Goal: Transaction & Acquisition: Purchase product/service

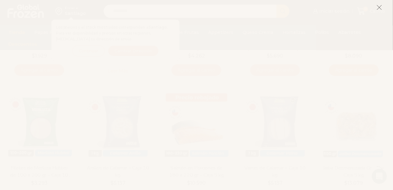
scroll to position [187, 0]
click at [379, 10] on icon at bounding box center [379, 8] width 6 height 6
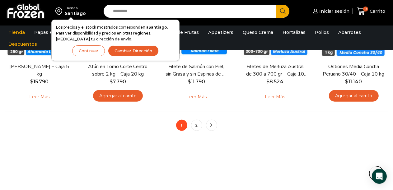
scroll to position [529, 0]
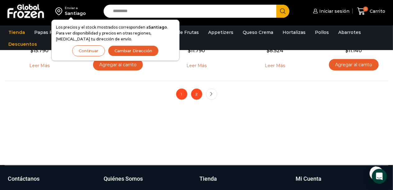
click at [196, 94] on link "2" at bounding box center [196, 94] width 11 height 11
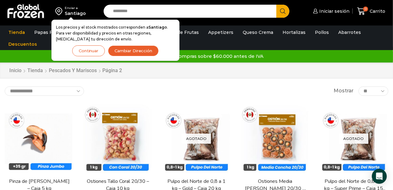
click at [85, 48] on button "Continuar" at bounding box center [88, 50] width 33 height 11
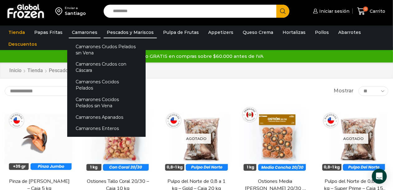
click at [85, 33] on link "Camarones" at bounding box center [85, 32] width 32 height 12
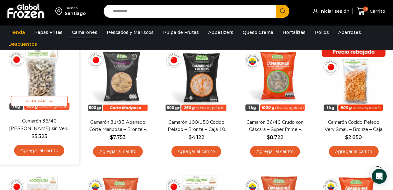
click at [45, 90] on img at bounding box center [39, 78] width 70 height 70
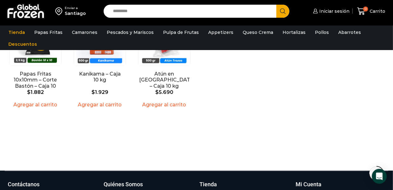
scroll to position [560, 0]
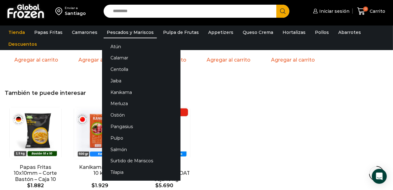
click at [133, 33] on link "Pescados y Mariscos" at bounding box center [130, 32] width 53 height 12
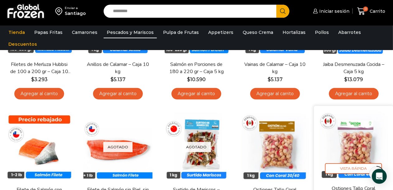
scroll to position [249, 0]
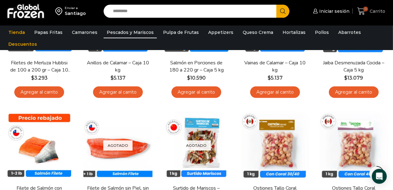
click at [372, 10] on span "Carrito" at bounding box center [376, 11] width 17 height 6
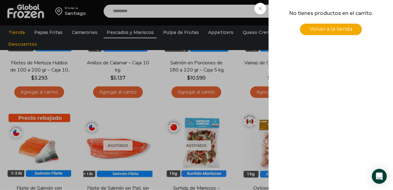
click at [356, 7] on div "0 Carrito 0 0 Shopping Cart No tienes productos en el carrito. Volver a la tien…" at bounding box center [371, 11] width 31 height 15
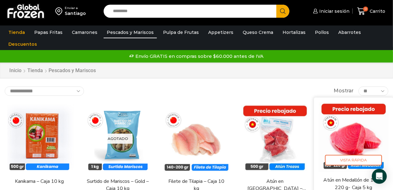
scroll to position [0, 0]
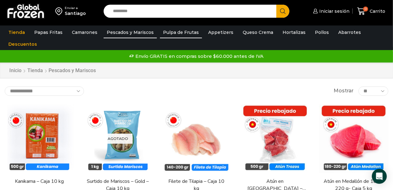
click at [179, 32] on link "Pulpa de Frutas" at bounding box center [181, 32] width 42 height 12
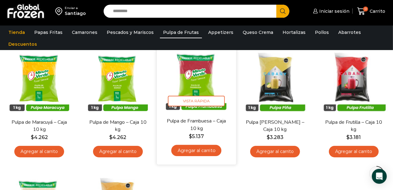
scroll to position [62, 0]
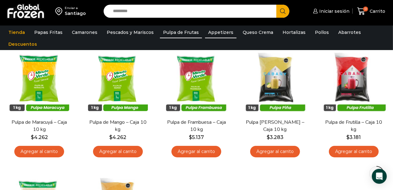
click at [209, 32] on link "Appetizers" at bounding box center [220, 32] width 31 height 12
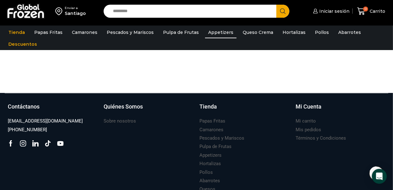
scroll to position [156, 0]
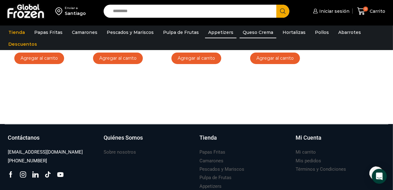
click at [251, 32] on link "Queso Crema" at bounding box center [258, 32] width 37 height 12
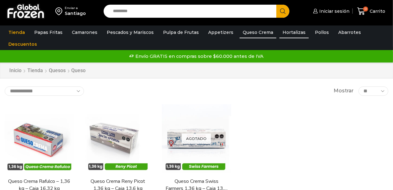
click at [293, 31] on link "Hortalizas" at bounding box center [293, 32] width 29 height 12
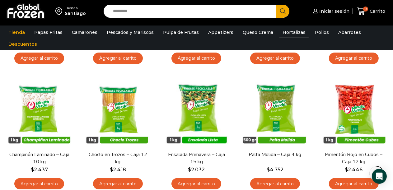
scroll to position [62, 0]
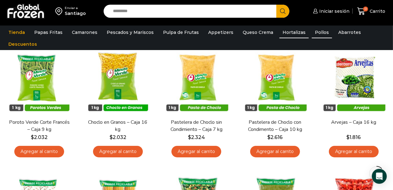
click at [312, 32] on link "Pollos" at bounding box center [322, 32] width 20 height 12
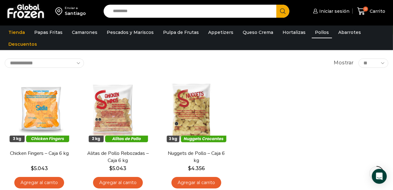
scroll to position [124, 0]
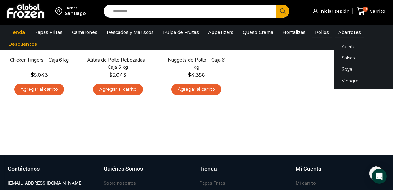
click at [341, 33] on link "Abarrotes" at bounding box center [349, 32] width 29 height 12
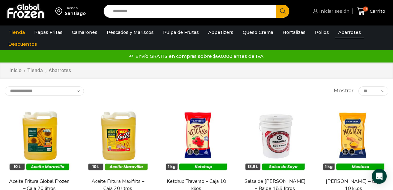
click at [343, 12] on span "Iniciar sesión" at bounding box center [334, 11] width 32 height 6
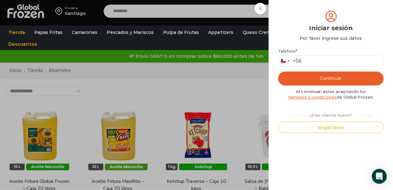
click at [335, 115] on div "¿Eres cliente nuevo?" at bounding box center [330, 114] width 87 height 8
click at [330, 115] on div "¿Eres cliente nuevo?" at bounding box center [330, 114] width 87 height 8
click at [315, 116] on div "¿Eres cliente nuevo?" at bounding box center [330, 114] width 87 height 8
click at [333, 128] on button "Registrarse" at bounding box center [330, 128] width 105 height 12
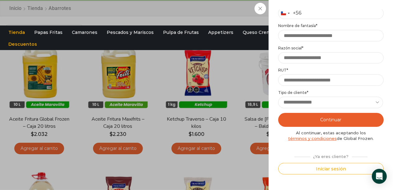
scroll to position [52, 0]
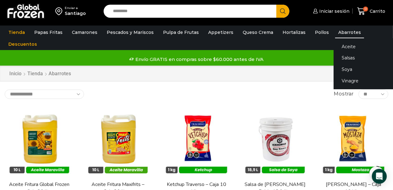
scroll to position [31, 0]
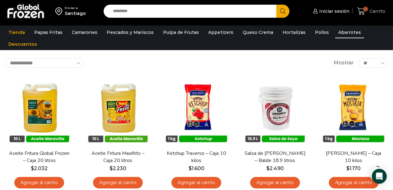
click at [372, 10] on span "Carrito" at bounding box center [376, 11] width 17 height 6
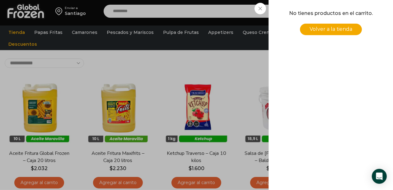
click at [347, 28] on span "Volver a la tienda" at bounding box center [330, 29] width 43 height 6
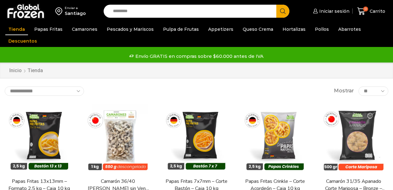
click at [39, 113] on img at bounding box center [39, 138] width 69 height 69
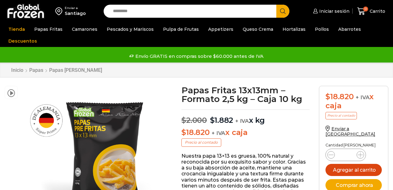
scroll to position [62, 0]
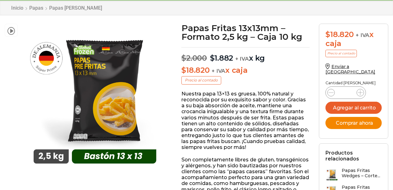
click at [354, 117] on button "Comprar ahora" at bounding box center [353, 123] width 56 height 12
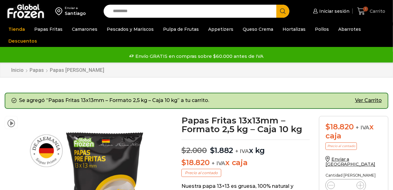
click at [375, 12] on span "Carrito" at bounding box center [376, 11] width 17 height 6
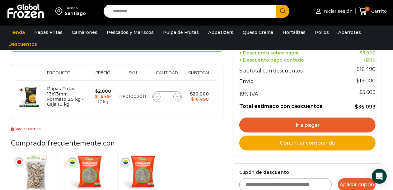
scroll to position [124, 0]
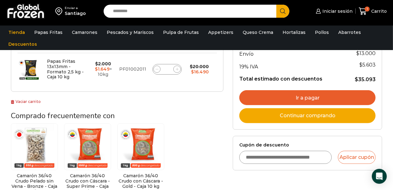
click at [319, 97] on link "Ir a pagar" at bounding box center [307, 97] width 136 height 15
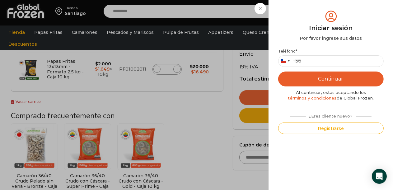
drag, startPoint x: 35, startPoint y: 149, endPoint x: 57, endPoint y: 142, distance: 23.2
click at [314, 17] on div "Iniciar sesión Mi cuenta Login Register Iniciar sesión Por favor ingrese sus da…" at bounding box center [333, 11] width 38 height 12
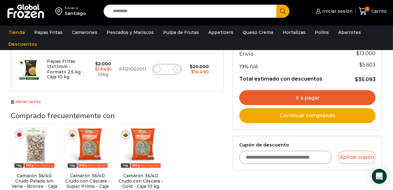
click at [35, 153] on img at bounding box center [34, 146] width 47 height 47
click at [24, 102] on link "Vaciar carrito" at bounding box center [26, 101] width 30 height 5
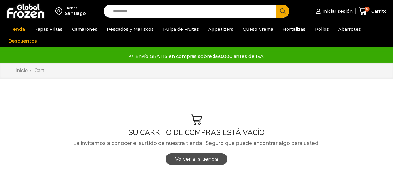
click at [206, 157] on span "Volver a la tienda" at bounding box center [196, 159] width 43 height 6
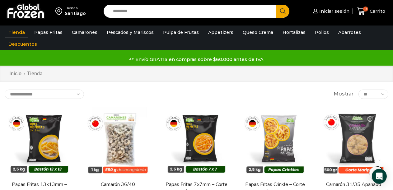
scroll to position [93, 0]
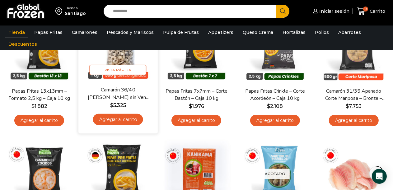
click at [125, 106] on bdi "$ 5.325" at bounding box center [118, 105] width 16 height 6
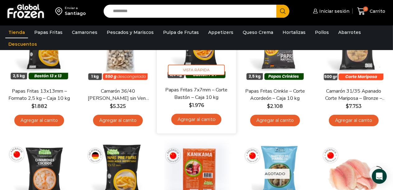
scroll to position [31, 0]
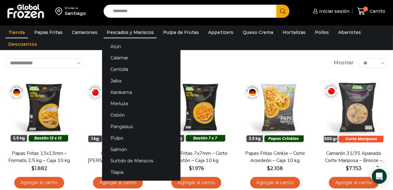
drag, startPoint x: 123, startPoint y: 29, endPoint x: 130, endPoint y: 34, distance: 7.8
click at [124, 30] on link "Pescados y Mariscos" at bounding box center [130, 32] width 53 height 12
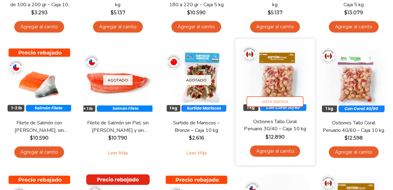
click at [283, 86] on img at bounding box center [275, 79] width 70 height 70
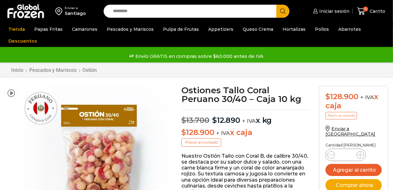
scroll to position [62, 0]
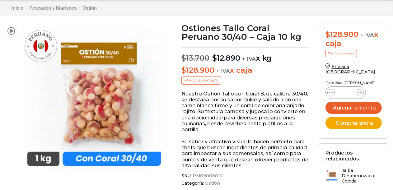
click at [348, 88] on input "*" at bounding box center [346, 92] width 12 height 9
click at [347, 88] on input "*" at bounding box center [346, 92] width 12 height 9
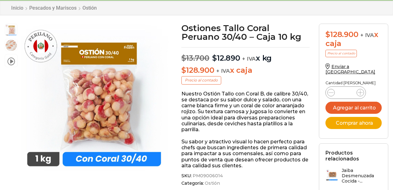
click at [342, 88] on input "*" at bounding box center [346, 92] width 12 height 9
click at [346, 88] on input "*" at bounding box center [346, 92] width 12 height 9
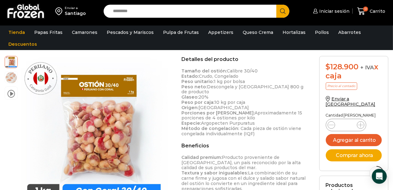
scroll to position [186, 0]
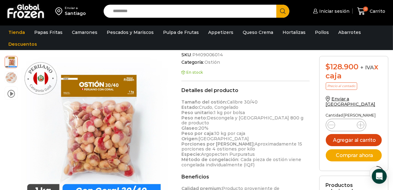
type input "**"
click at [360, 134] on button "Agregar al carrito" at bounding box center [354, 140] width 56 height 12
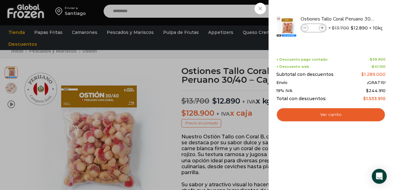
scroll to position [0, 0]
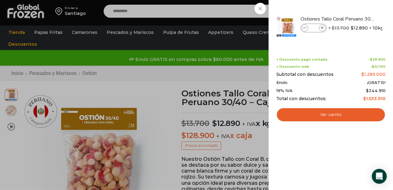
click at [356, 19] on div "10 Carrito 10 10 Shopping Cart" at bounding box center [371, 11] width 31 height 15
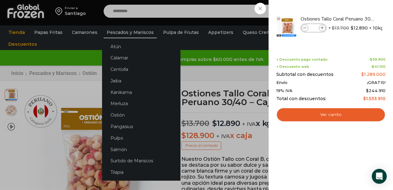
click at [123, 31] on link "Pescados y Mariscos" at bounding box center [130, 32] width 53 height 12
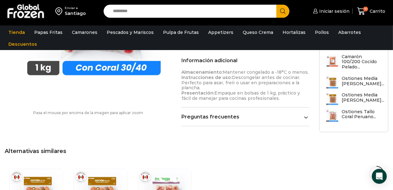
scroll to position [435, 0]
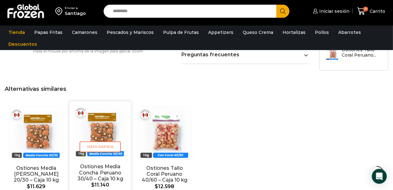
click at [107, 118] on img "2 / 3" at bounding box center [100, 131] width 53 height 53
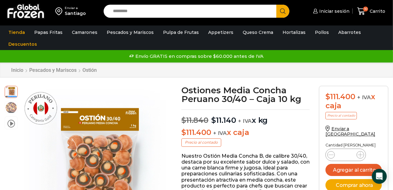
click at [363, 58] on div "Enviar a [GEOGRAPHIC_DATA] Search input Search Iniciar sesión *" at bounding box center [196, 31] width 393 height 63
